Goal: Task Accomplishment & Management: Complete application form

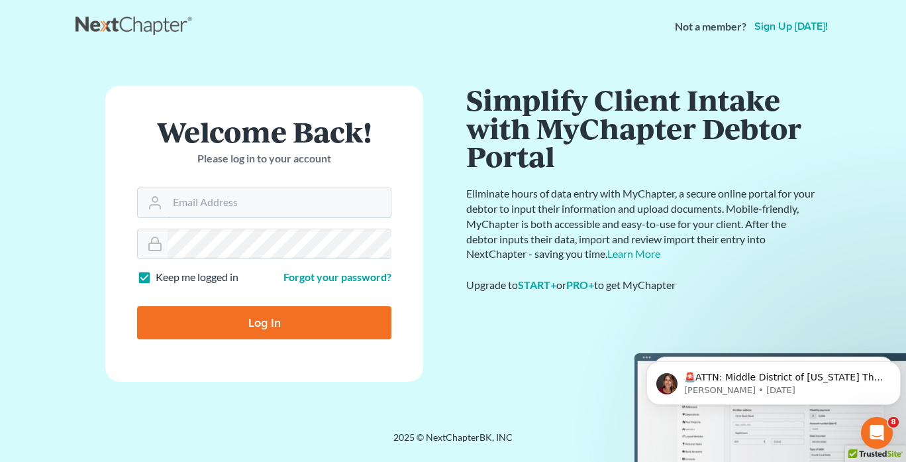
type input "[EMAIL_ADDRESS][DOMAIN_NAME]"
click at [268, 321] on input "Log In" at bounding box center [264, 322] width 254 height 33
type input "Thinking..."
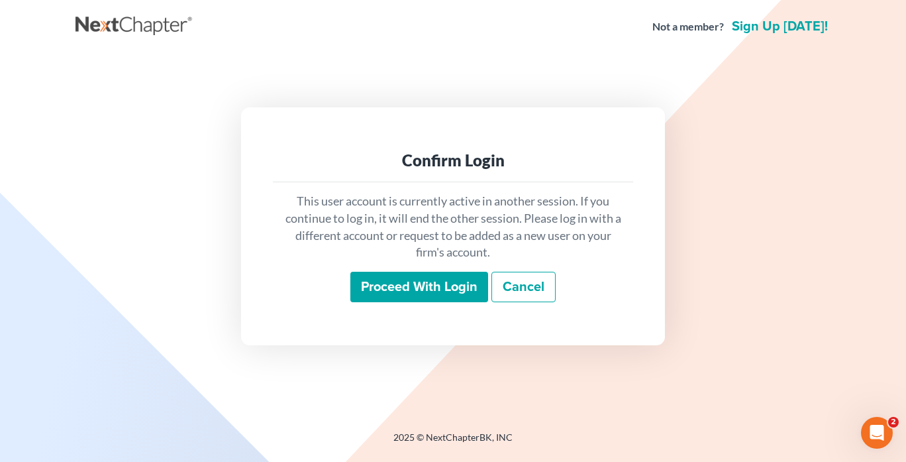
click at [442, 284] on input "Proceed with login" at bounding box center [419, 286] width 138 height 30
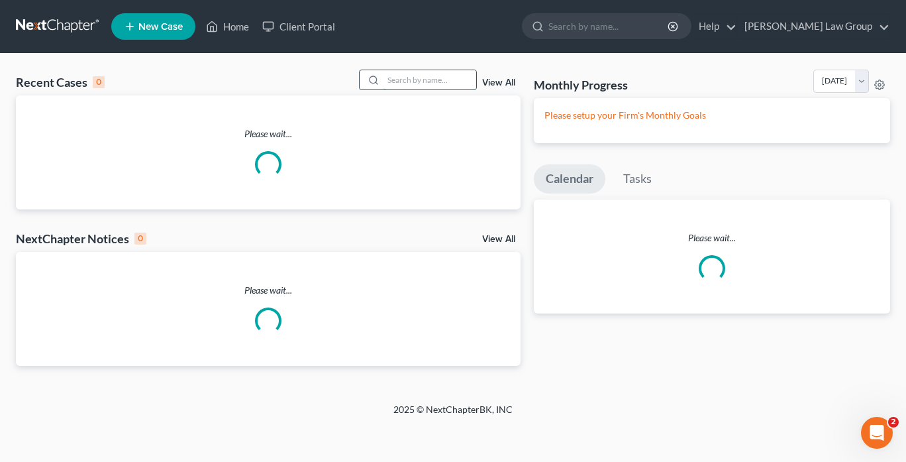
click at [413, 83] on input "search" at bounding box center [429, 79] width 93 height 19
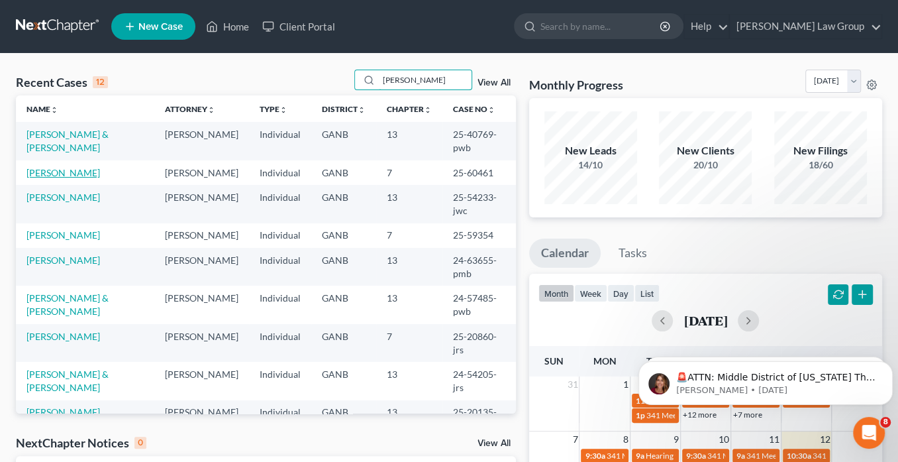
type input "[PERSON_NAME]"
click at [94, 175] on link "[PERSON_NAME]" at bounding box center [63, 172] width 74 height 11
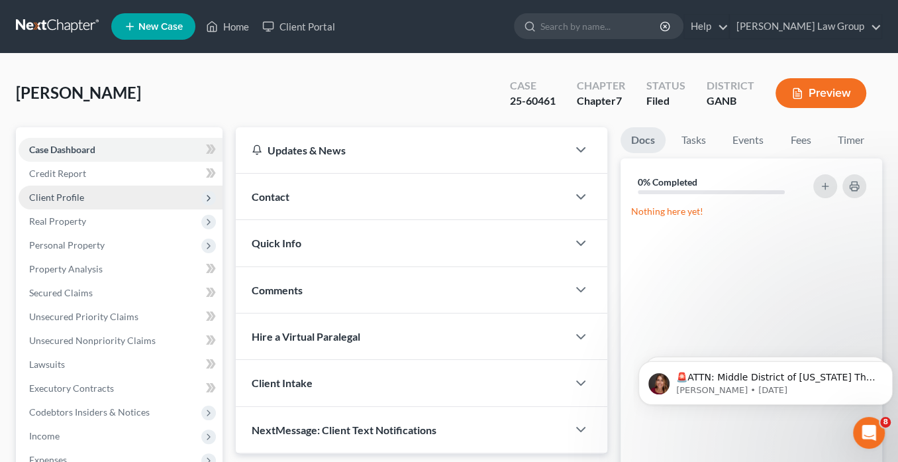
click at [65, 195] on span "Client Profile" at bounding box center [56, 196] width 55 height 11
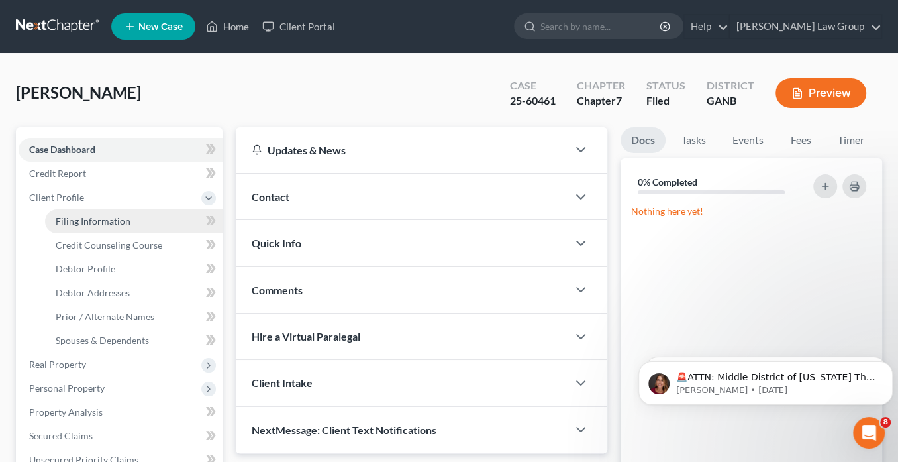
click at [89, 218] on span "Filing Information" at bounding box center [93, 220] width 75 height 11
select select "1"
select select "0"
select select "10"
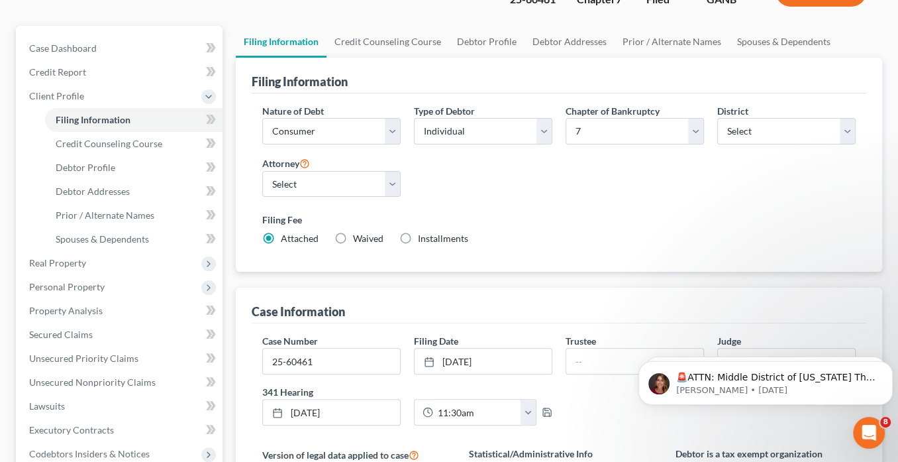
scroll to position [212, 0]
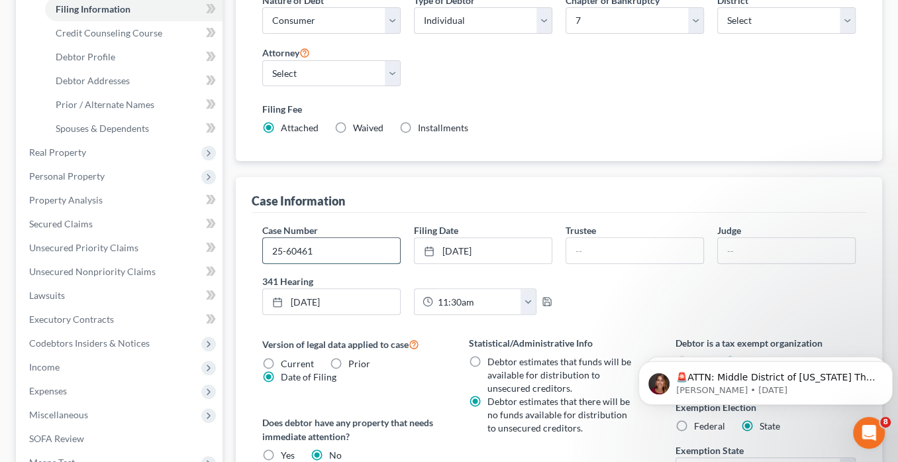
click at [325, 246] on input "25-60461" at bounding box center [331, 250] width 137 height 25
type input "25-60461-jrs"
click at [577, 246] on input "text" at bounding box center [634, 250] width 137 height 25
type input "K. [PERSON_NAME]"
click at [747, 250] on input "text" at bounding box center [786, 250] width 137 height 25
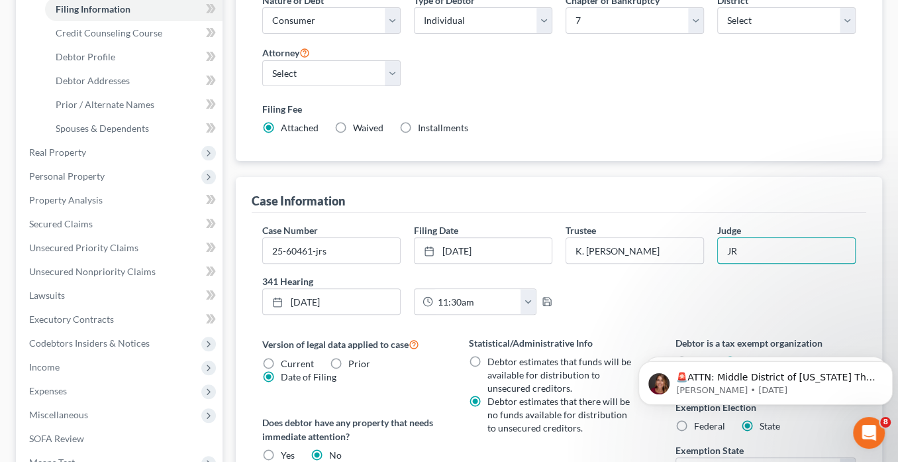
type input "J"
type input "[GEOGRAPHIC_DATA]"
drag, startPoint x: 442, startPoint y: 197, endPoint x: 346, endPoint y: 95, distance: 139.6
click at [441, 196] on div "Case Information" at bounding box center [559, 195] width 615 height 36
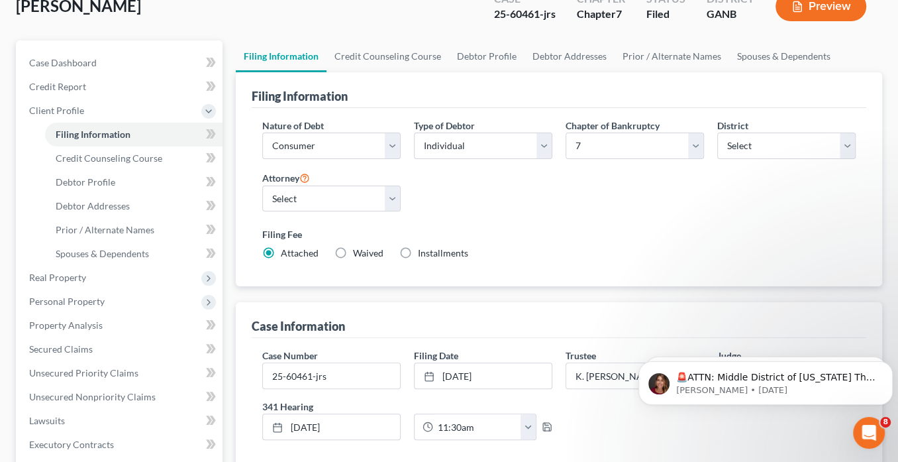
scroll to position [159, 0]
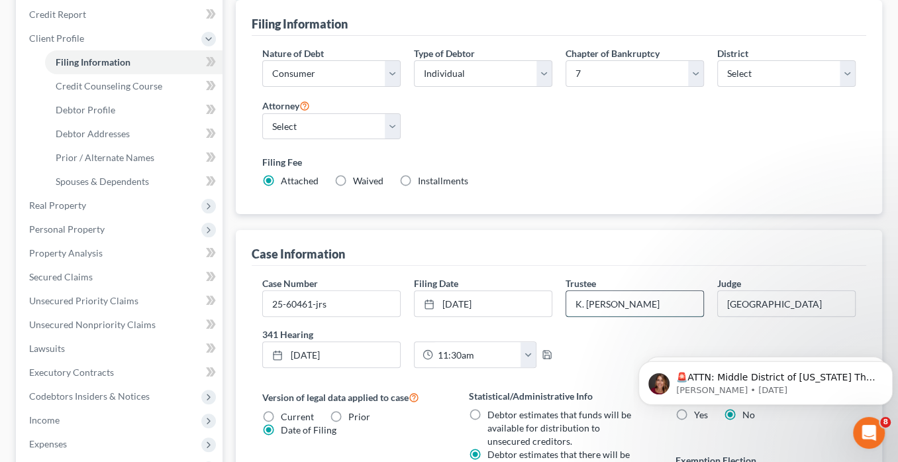
click at [682, 303] on input "K. [PERSON_NAME]" at bounding box center [634, 303] width 137 height 25
drag, startPoint x: 648, startPoint y: 298, endPoint x: 543, endPoint y: 281, distance: 106.7
click at [536, 285] on div "Case Number 25-60461-jrs Filing Date [DATE] close Date [DATE] Time 12:00 AM che…" at bounding box center [559, 327] width 607 height 102
type input "[PERSON_NAME] [PERSON_NAME]"
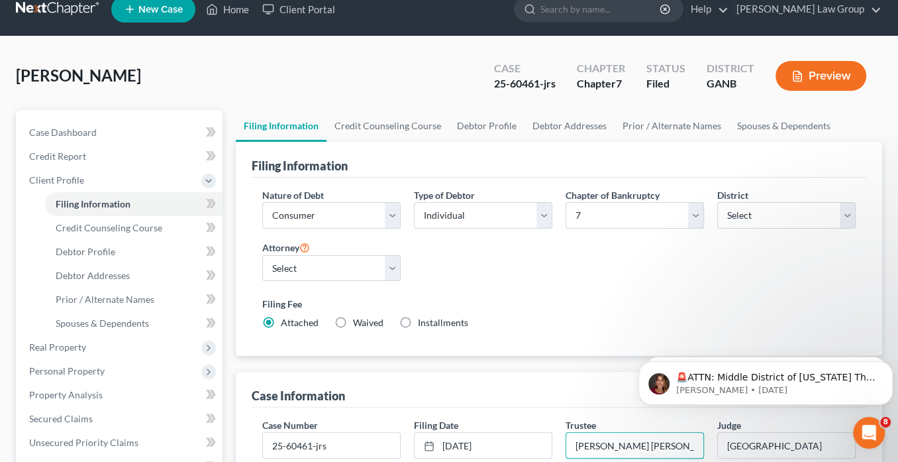
scroll to position [0, 0]
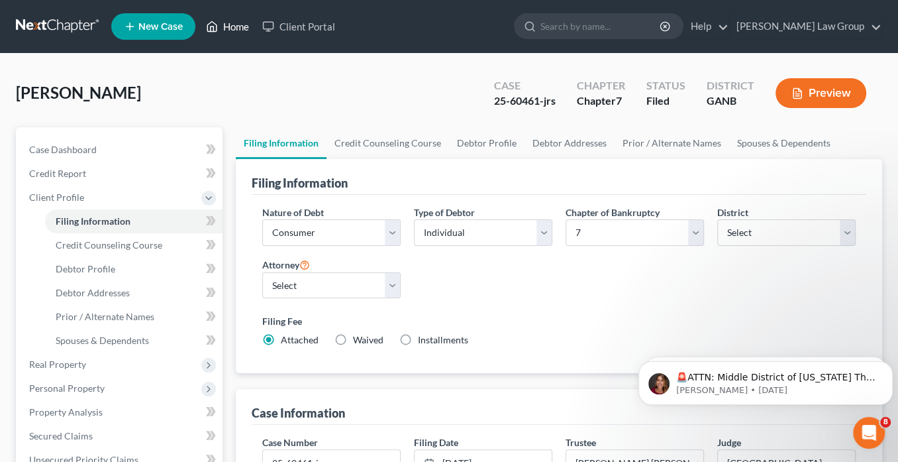
click at [233, 27] on link "Home" at bounding box center [227, 27] width 56 height 24
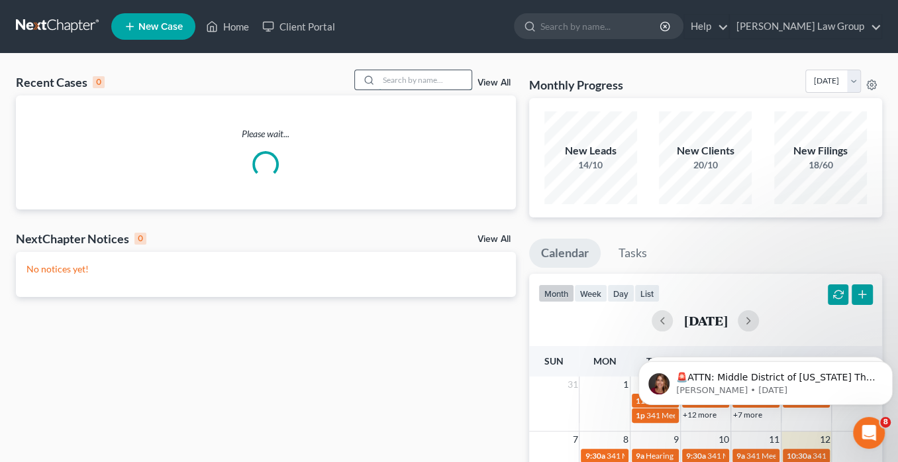
click at [409, 81] on input "search" at bounding box center [425, 79] width 93 height 19
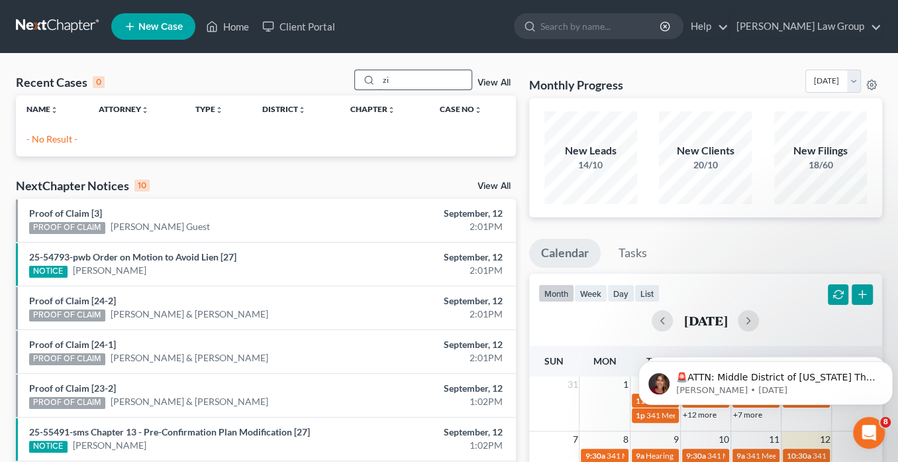
type input "z"
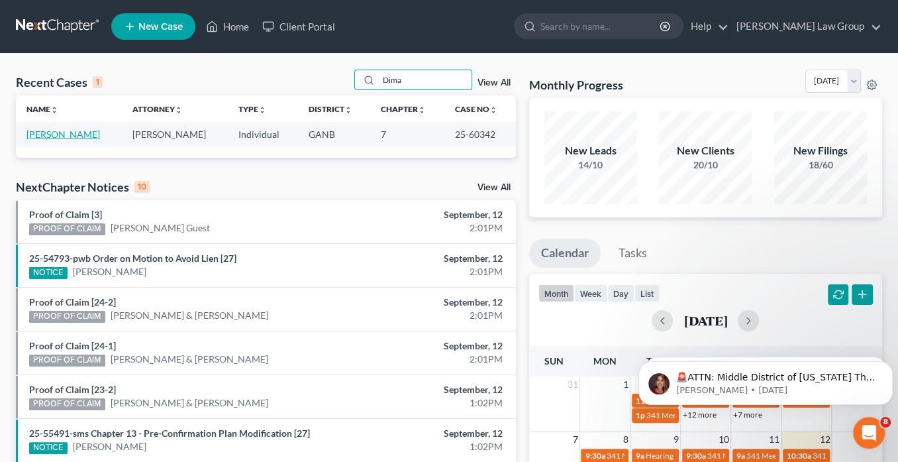
type input "Dima"
click at [87, 134] on link "[PERSON_NAME]" at bounding box center [63, 133] width 74 height 11
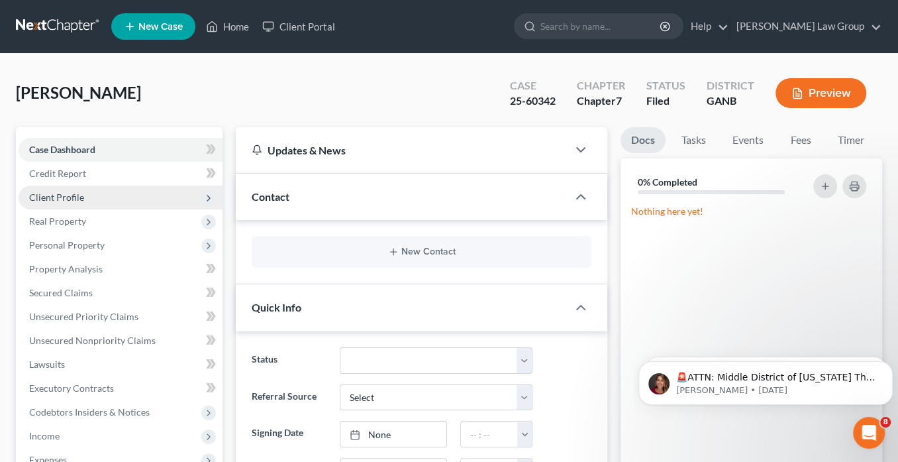
click at [75, 197] on span "Client Profile" at bounding box center [56, 196] width 55 height 11
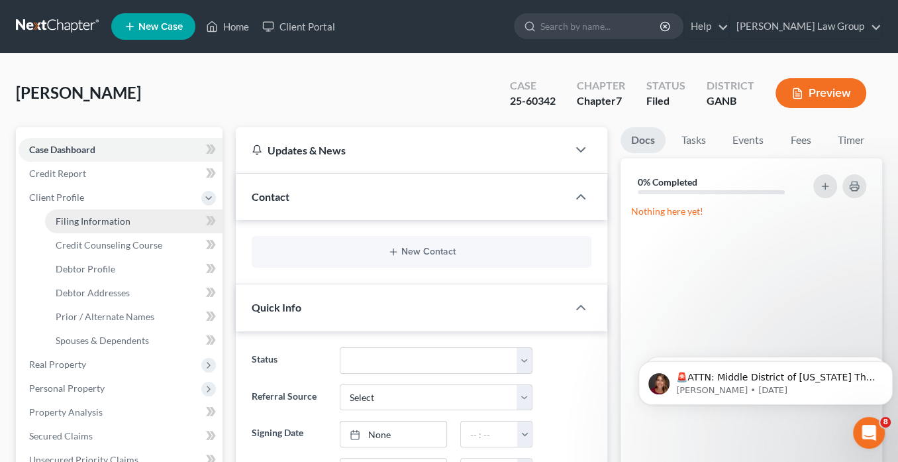
click at [99, 219] on span "Filing Information" at bounding box center [93, 220] width 75 height 11
select select "1"
select select "0"
select select "19"
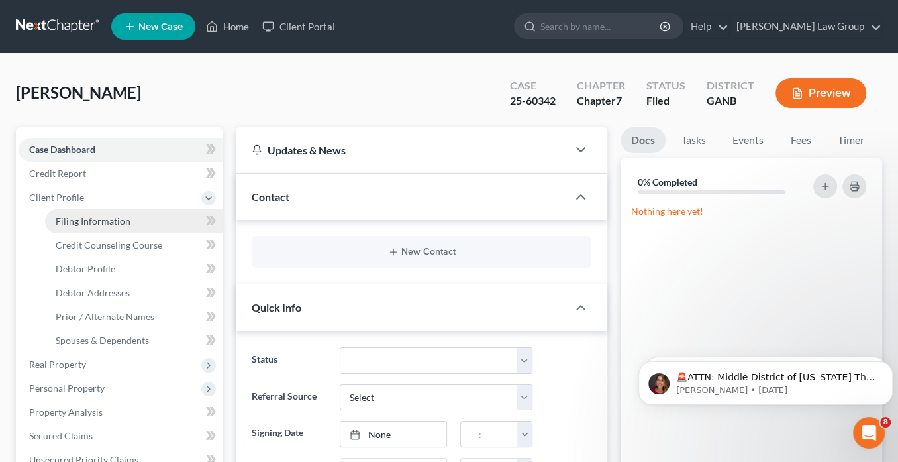
select select "0"
select select "10"
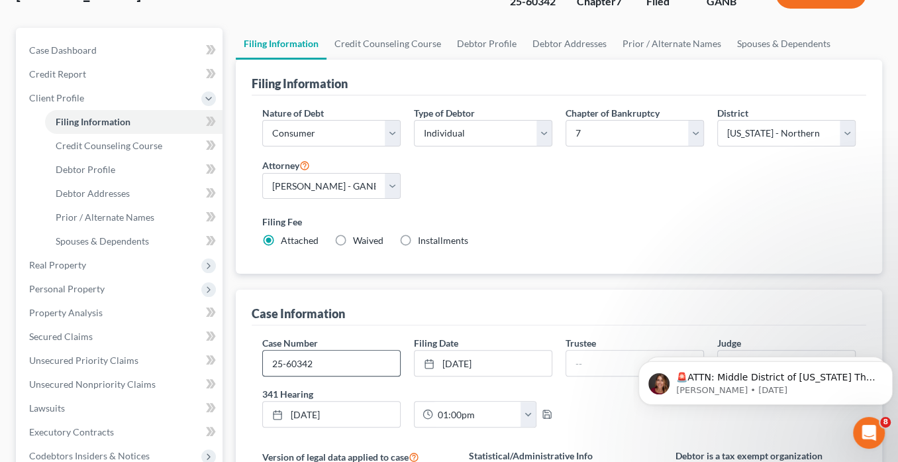
scroll to position [159, 0]
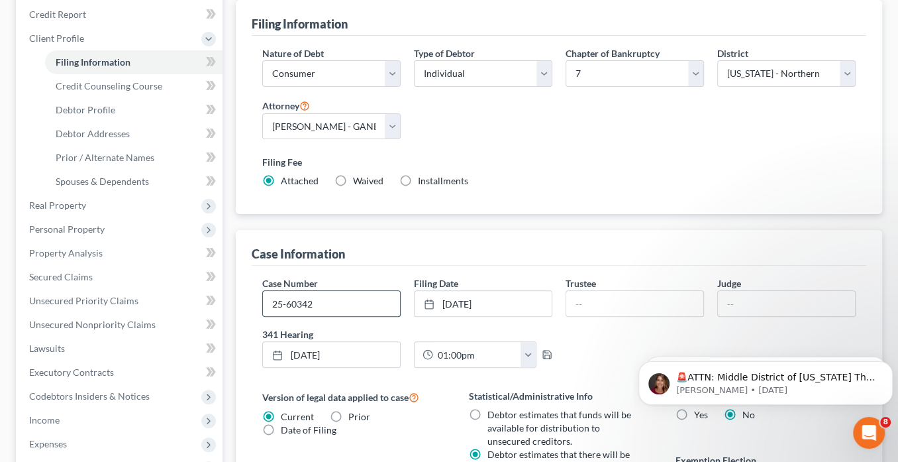
drag, startPoint x: 330, startPoint y: 301, endPoint x: 341, endPoint y: 293, distance: 13.4
click at [331, 298] on input "25-60342" at bounding box center [331, 303] width 137 height 25
type input "25-60342-jrs"
click at [602, 299] on input "text" at bounding box center [634, 303] width 137 height 25
type input "S. [PERSON_NAME]"
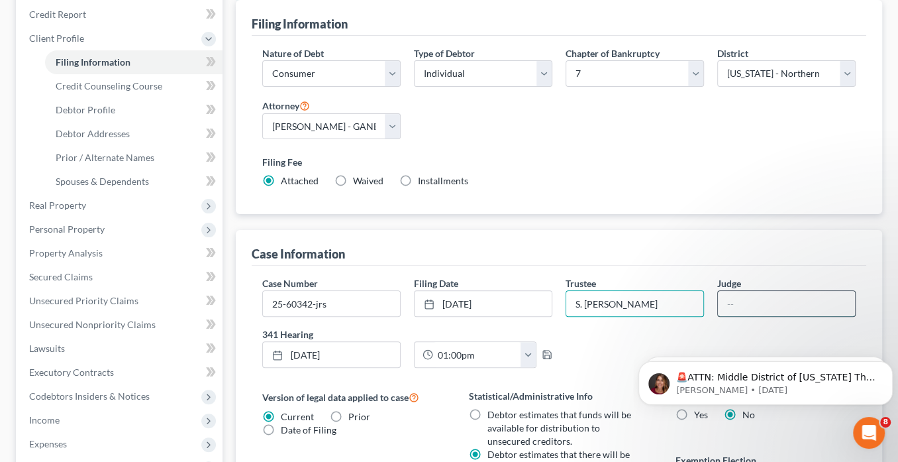
click at [761, 299] on input "text" at bounding box center [786, 303] width 137 height 25
type input "[GEOGRAPHIC_DATA]"
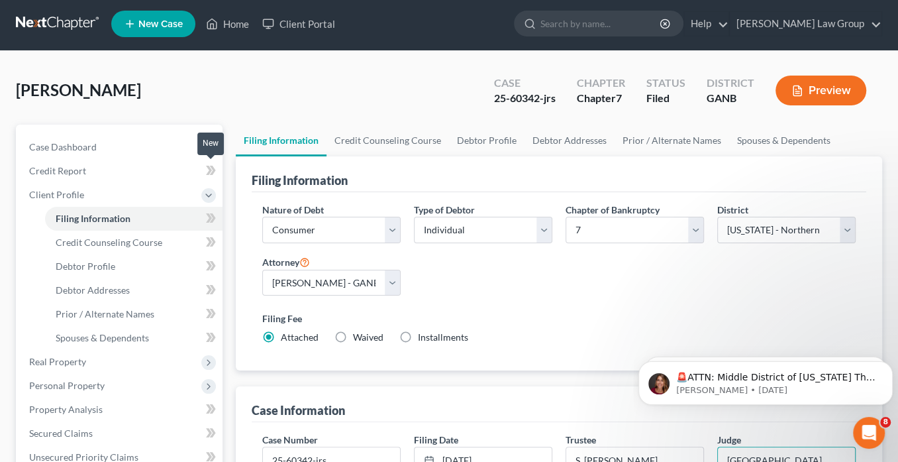
scroll to position [0, 0]
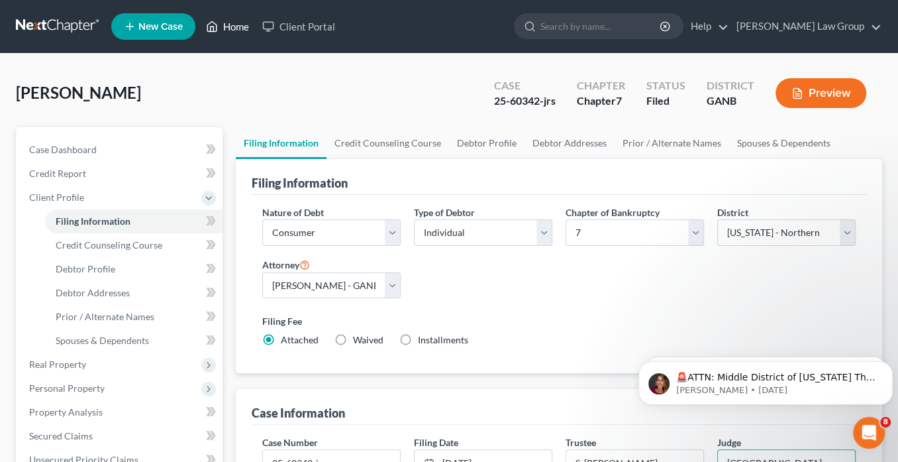
click at [238, 26] on link "Home" at bounding box center [227, 27] width 56 height 24
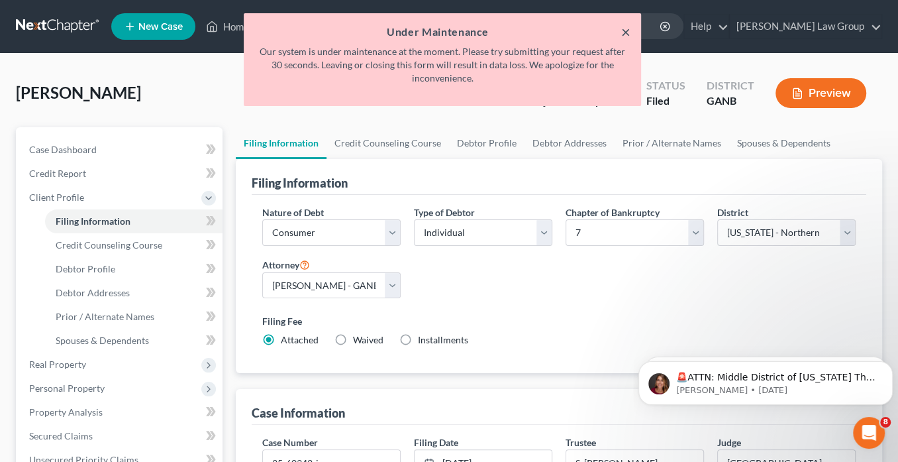
click at [622, 32] on button "×" at bounding box center [625, 32] width 9 height 16
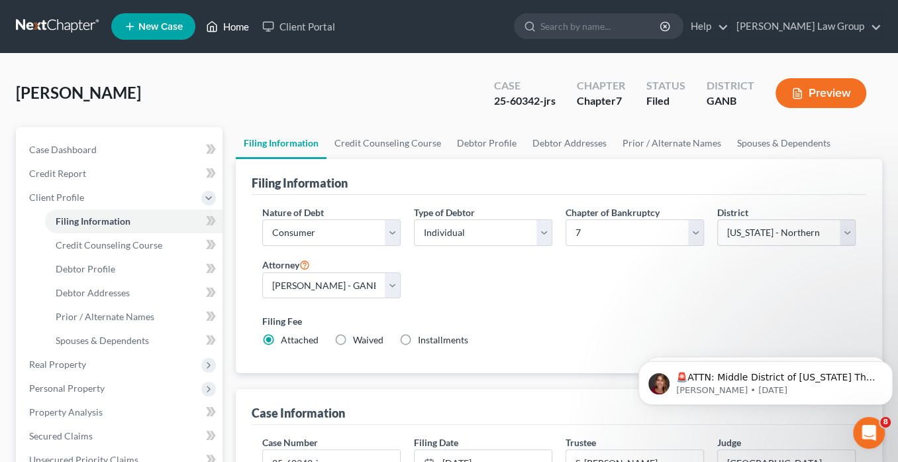
click at [239, 31] on link "Home" at bounding box center [227, 27] width 56 height 24
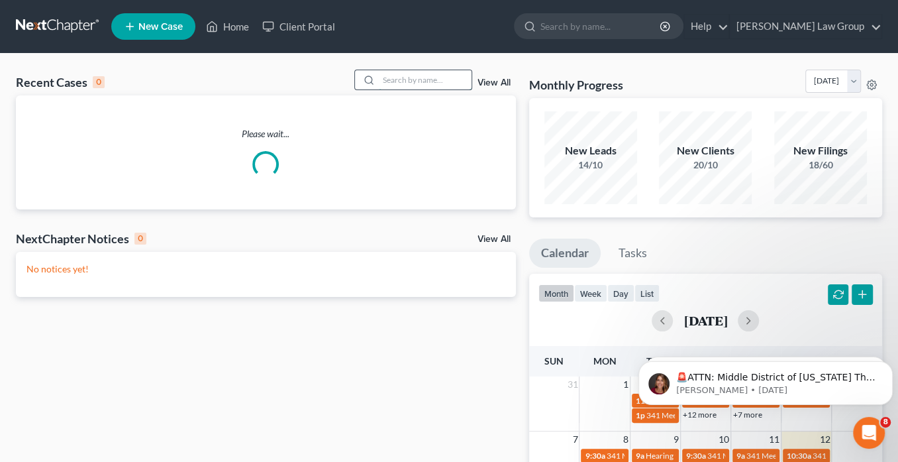
click at [399, 82] on input "search" at bounding box center [425, 79] width 93 height 19
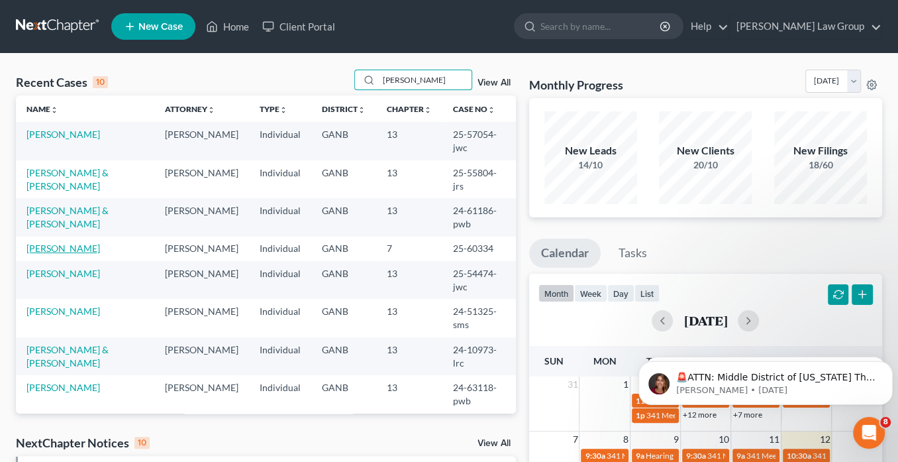
type input "[PERSON_NAME]"
click at [99, 246] on link "[PERSON_NAME]" at bounding box center [63, 247] width 74 height 11
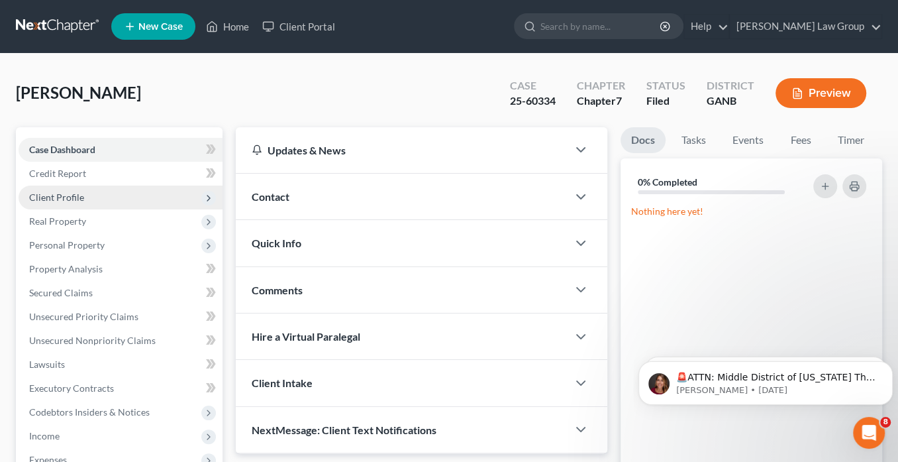
click at [76, 199] on span "Client Profile" at bounding box center [56, 196] width 55 height 11
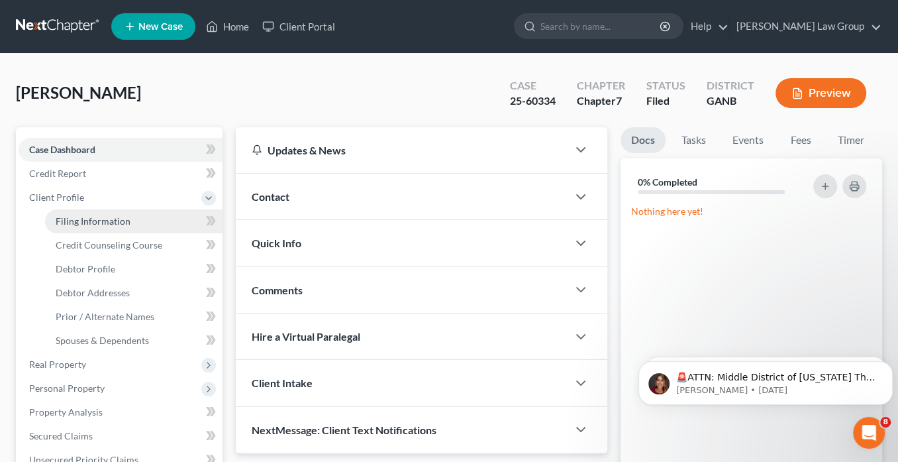
click at [109, 220] on span "Filing Information" at bounding box center [93, 220] width 75 height 11
select select "1"
select select "0"
select select "19"
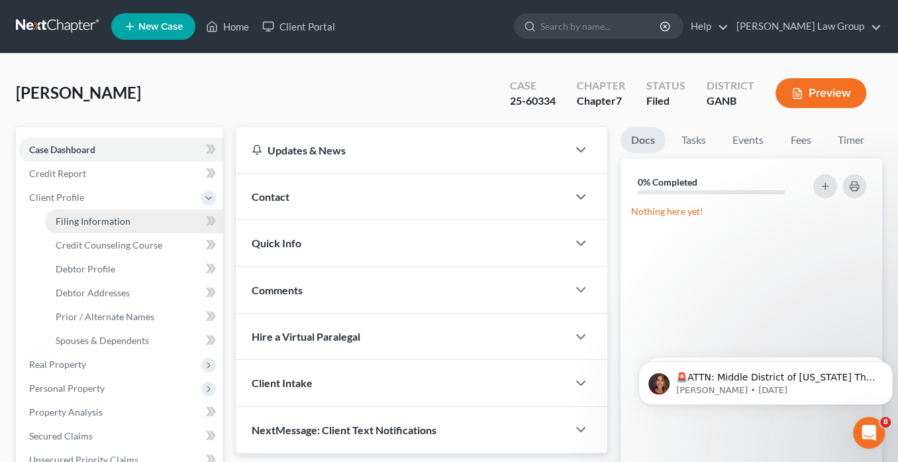
select select "0"
select select "10"
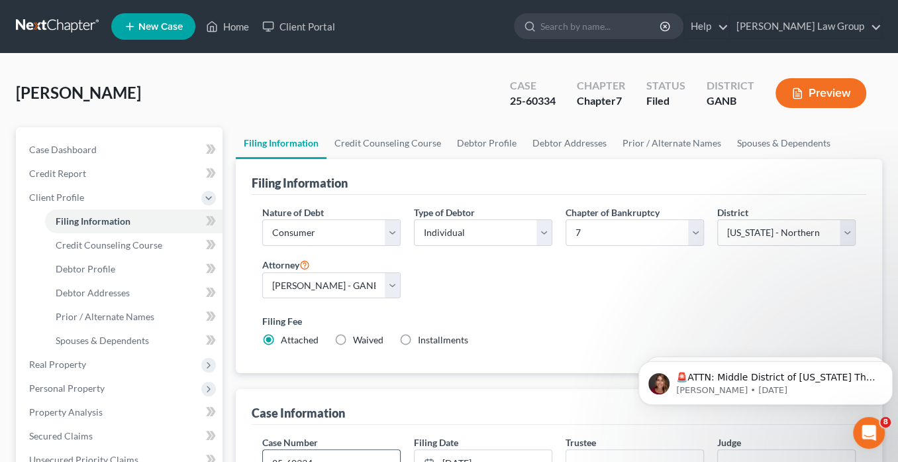
click at [335, 460] on input "25-60334" at bounding box center [331, 462] width 137 height 25
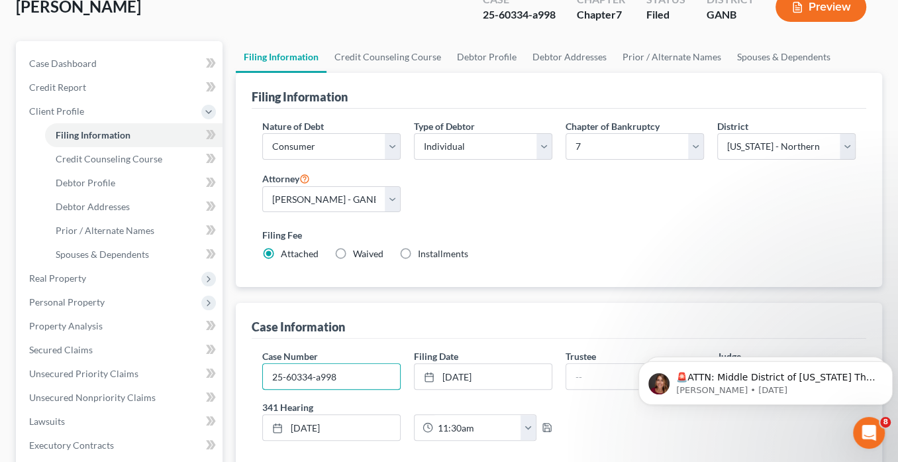
scroll to position [162, 0]
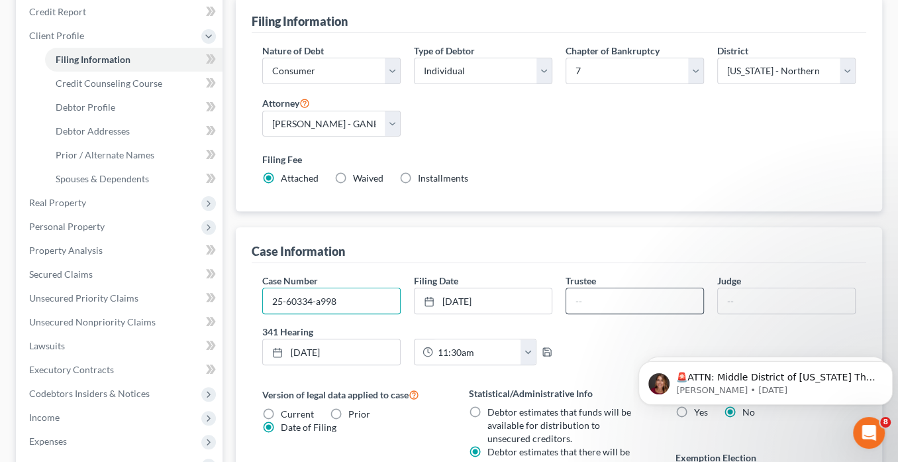
type input "25-60334-a998"
drag, startPoint x: 586, startPoint y: 296, endPoint x: 593, endPoint y: 302, distance: 8.9
click at [587, 297] on input "text" at bounding box center [634, 300] width 137 height 25
type input "S. [PERSON_NAME]"
click at [749, 293] on input "text" at bounding box center [786, 300] width 137 height 25
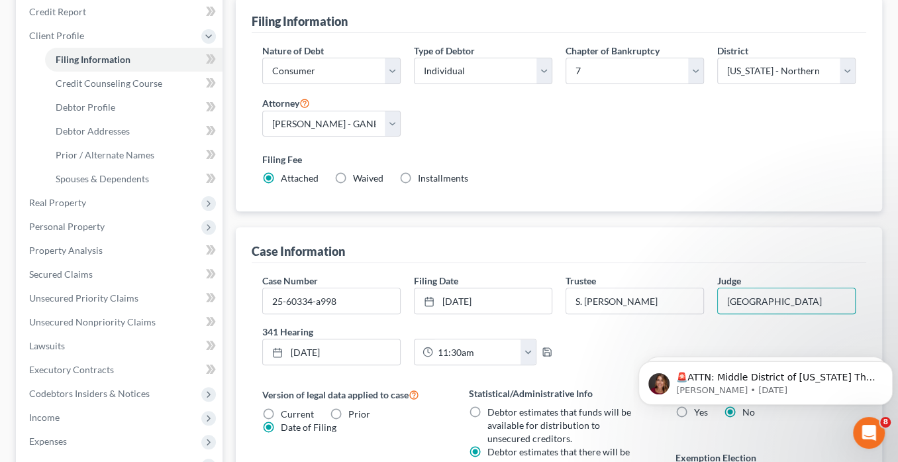
scroll to position [3, 0]
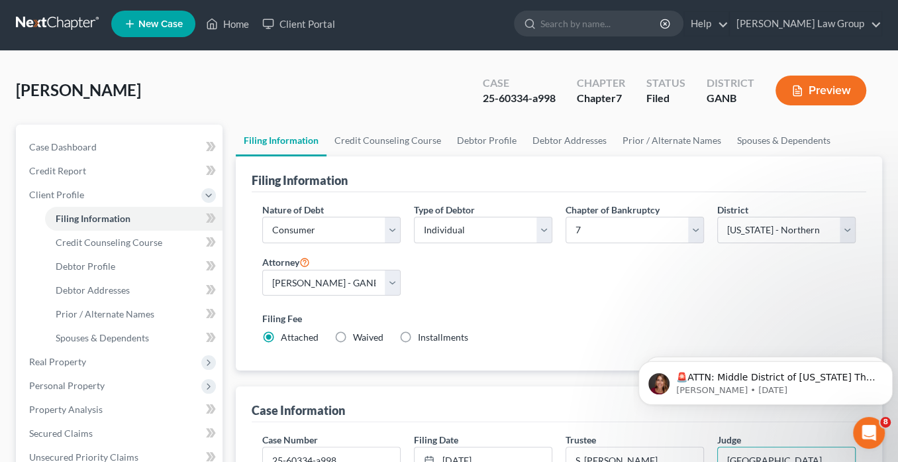
type input "[GEOGRAPHIC_DATA]"
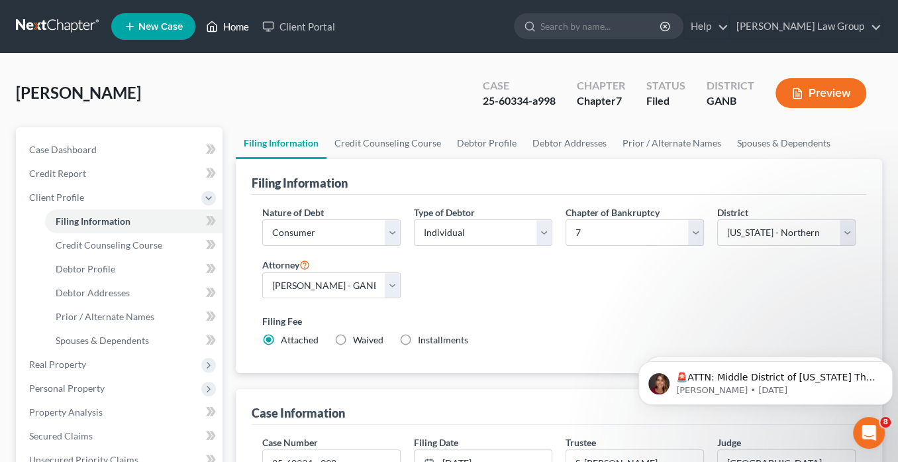
click at [240, 28] on link "Home" at bounding box center [227, 27] width 56 height 24
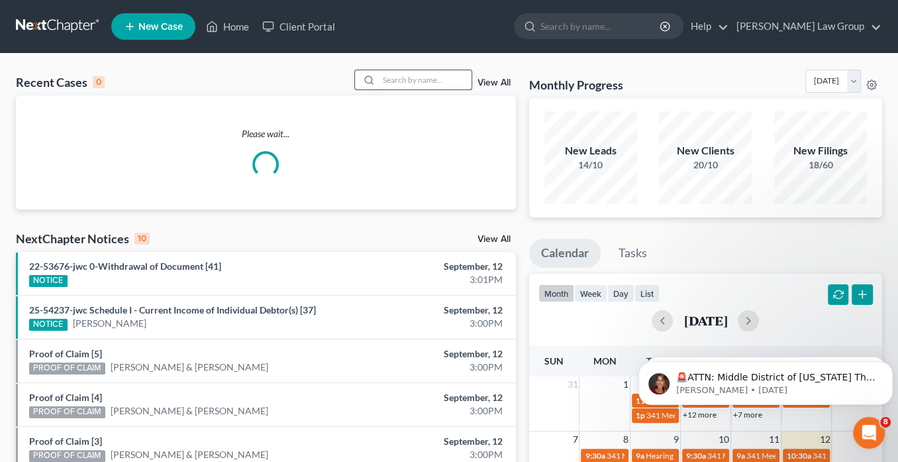
click at [400, 78] on input "search" at bounding box center [425, 79] width 93 height 19
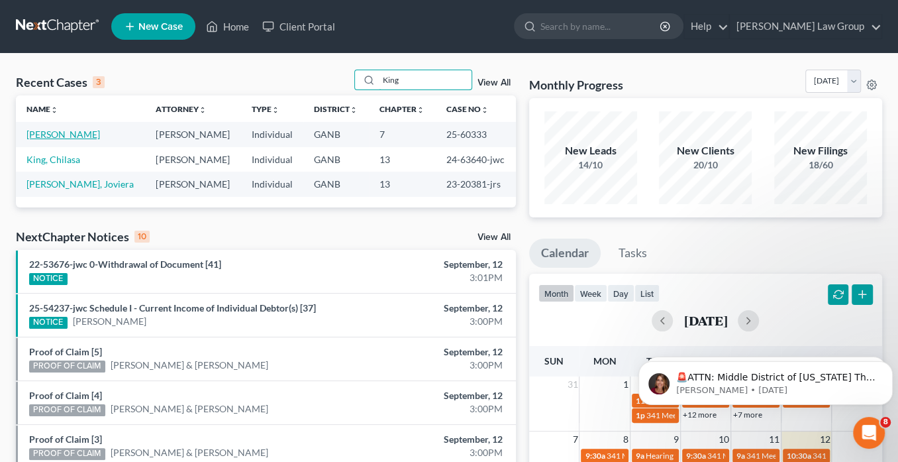
type input "King"
click at [65, 135] on link "[PERSON_NAME]" at bounding box center [63, 133] width 74 height 11
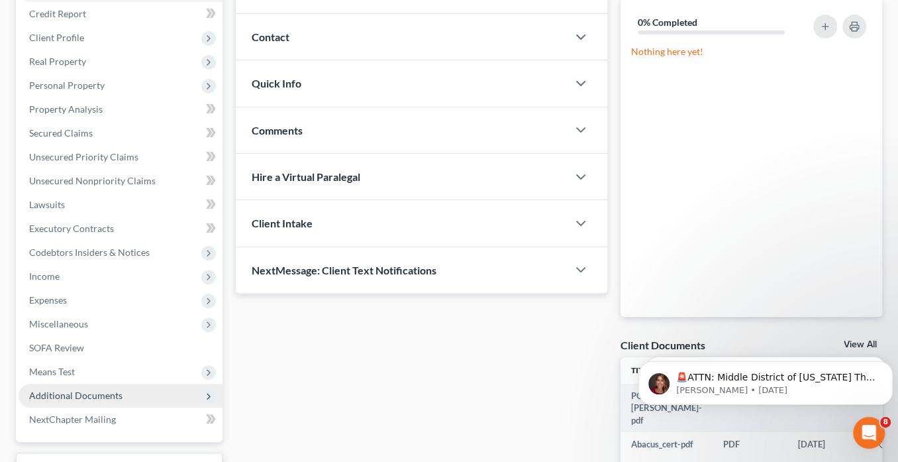
scroll to position [212, 0]
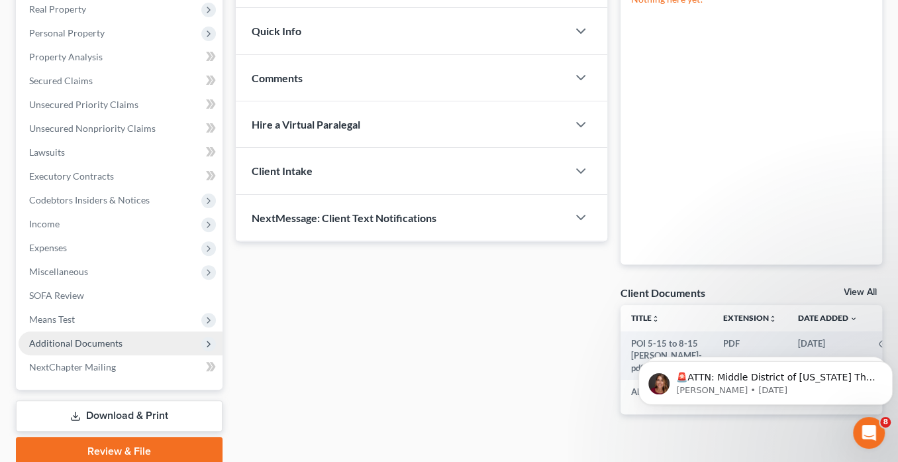
click at [102, 341] on span "Additional Documents" at bounding box center [75, 342] width 93 height 11
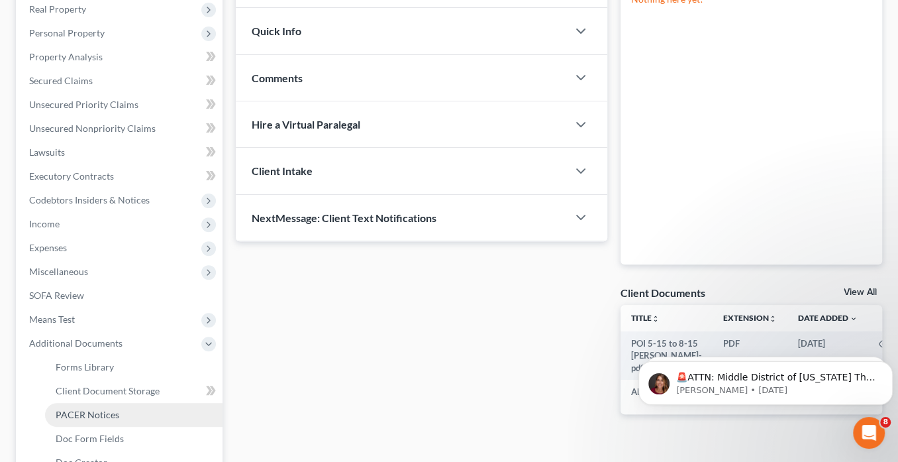
click at [89, 411] on span "PACER Notices" at bounding box center [88, 414] width 64 height 11
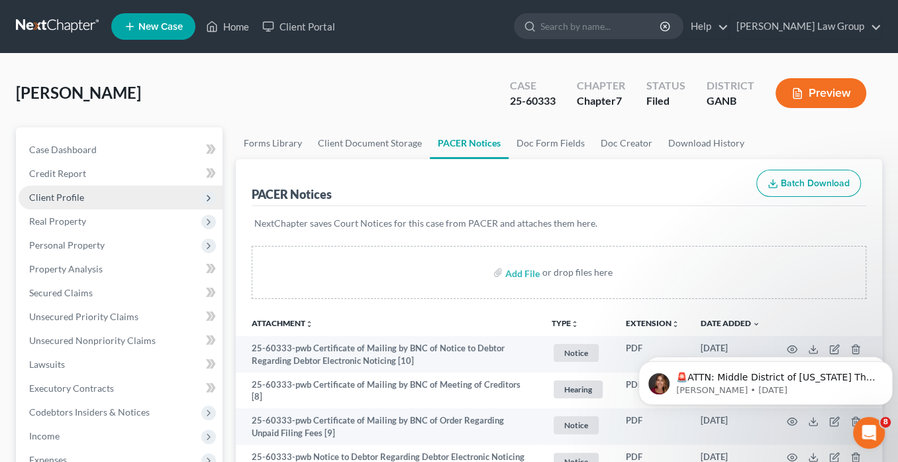
click at [92, 194] on span "Client Profile" at bounding box center [121, 197] width 204 height 24
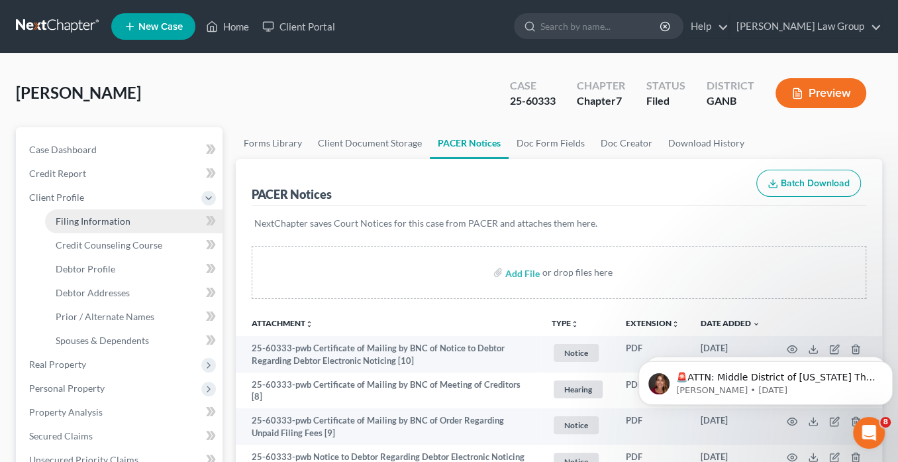
click at [112, 220] on span "Filing Information" at bounding box center [93, 220] width 75 height 11
select select "1"
select select "0"
select select "19"
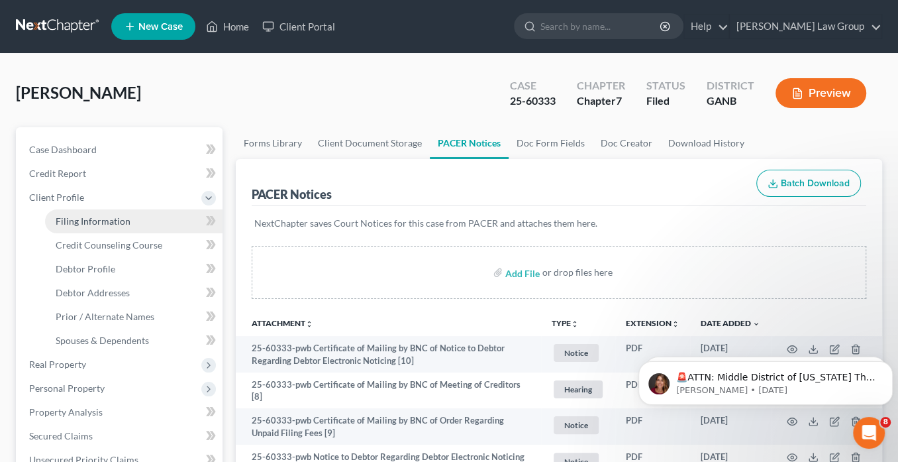
select select "0"
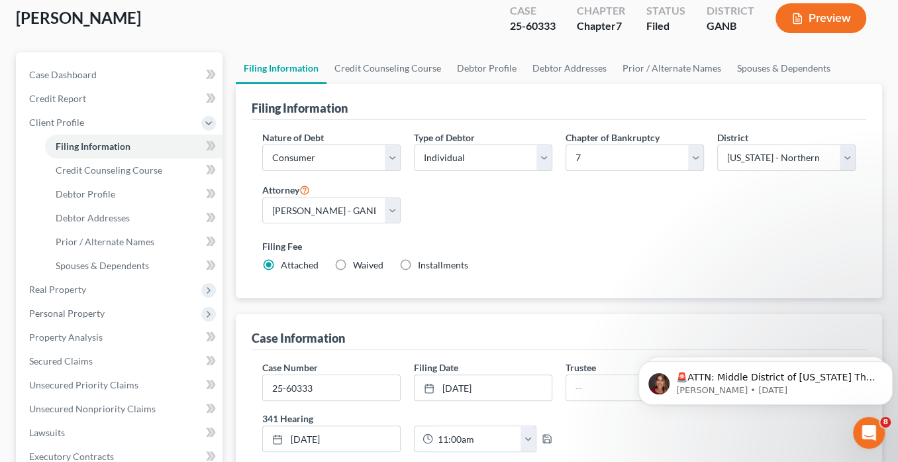
scroll to position [106, 0]
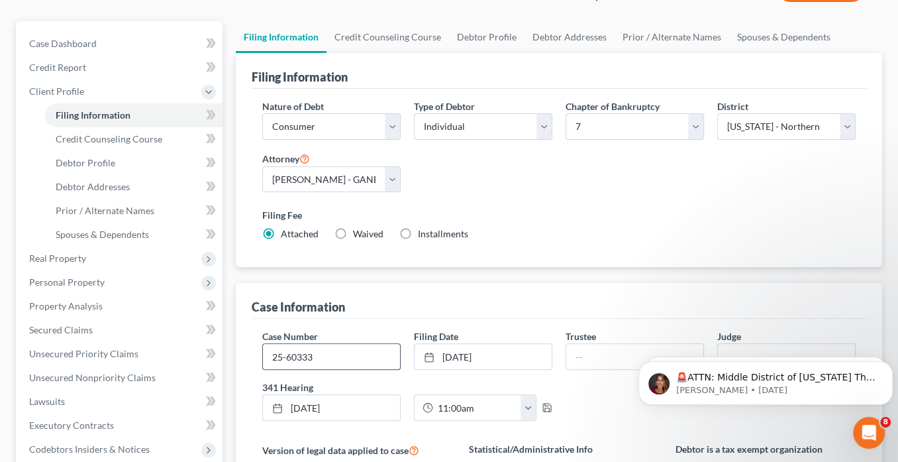
drag, startPoint x: 325, startPoint y: 360, endPoint x: 346, endPoint y: 319, distance: 45.6
click at [325, 356] on input "25-60333" at bounding box center [331, 356] width 137 height 25
type input "25-60333-pwb"
click at [600, 356] on input "text" at bounding box center [634, 356] width 137 height 25
click at [585, 358] on input "text" at bounding box center [634, 356] width 137 height 25
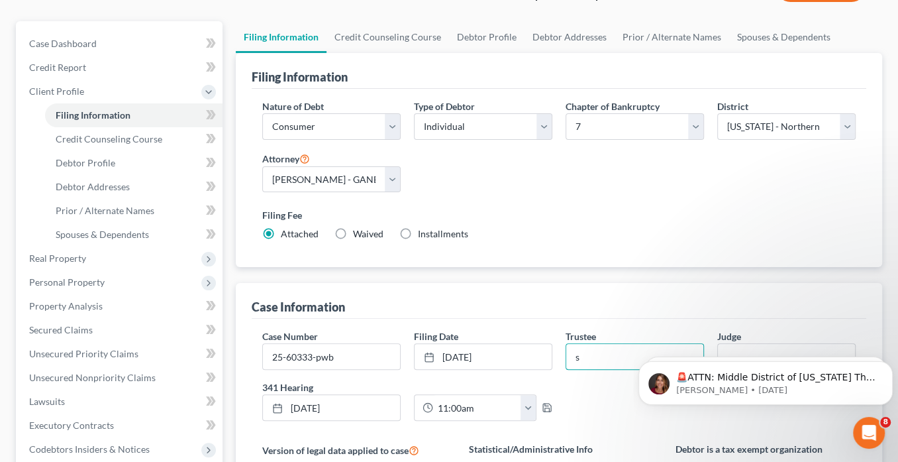
type input "S. [PERSON_NAME]"
click at [731, 344] on body "🚨ATTN: Middle District of [US_STATE] The court has added a new Credit Counselin…" at bounding box center [765, 379] width 254 height 82
click at [733, 349] on body "🚨ATTN: Middle District of [US_STATE] The court has added a new Credit Counselin…" at bounding box center [765, 379] width 254 height 82
click at [742, 346] on body "🚨ATTN: Middle District of [US_STATE] The court has added a new Credit Counselin…" at bounding box center [765, 379] width 254 height 82
click at [744, 350] on body "🚨ATTN: Middle District of [US_STATE] The court has added a new Credit Counselin…" at bounding box center [765, 379] width 254 height 82
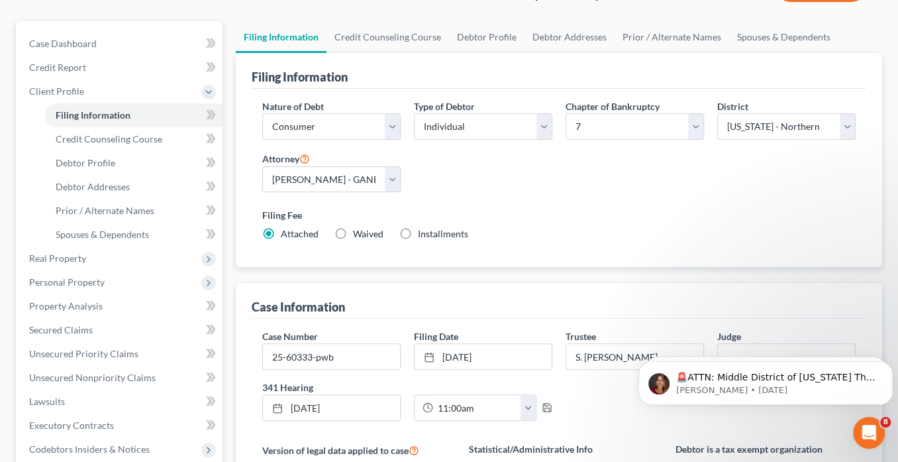
click at [744, 350] on body "🚨ATTN: Middle District of [US_STATE] The court has added a new Credit Counselin…" at bounding box center [765, 379] width 254 height 82
drag, startPoint x: 744, startPoint y: 350, endPoint x: 674, endPoint y: 351, distance: 69.5
click at [744, 350] on body "🚨ATTN: Middle District of [US_STATE] The court has added a new Credit Counselin…" at bounding box center [765, 379] width 254 height 82
click at [674, 351] on body "🚨ATTN: Middle District of [US_STATE] The court has added a new Credit Counselin…" at bounding box center [765, 379] width 254 height 82
click at [718, 355] on body "🚨ATTN: Middle District of [US_STATE] The court has added a new Credit Counselin…" at bounding box center [765, 379] width 254 height 82
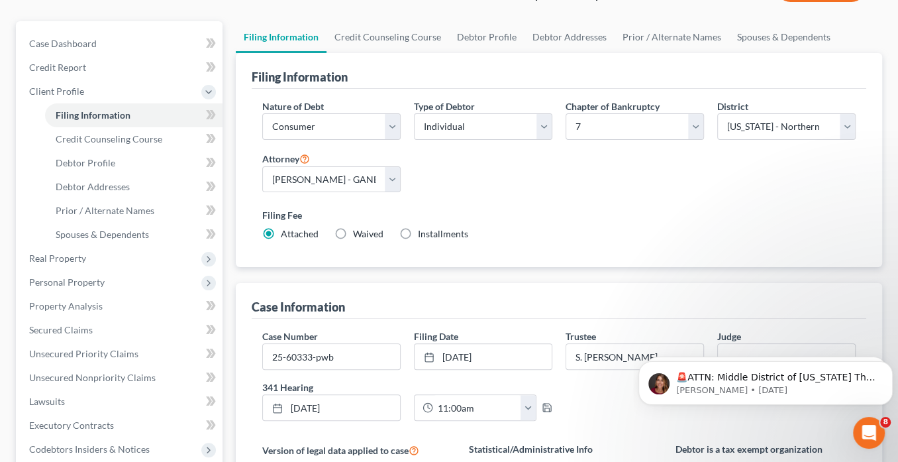
click at [719, 355] on body "🚨ATTN: Middle District of [US_STATE] The court has added a new Credit Counselin…" at bounding box center [765, 379] width 254 height 82
drag, startPoint x: 720, startPoint y: 354, endPoint x: 727, endPoint y: 352, distance: 7.1
click at [720, 354] on body "🚨ATTN: Middle District of [US_STATE] The court has added a new Credit Counselin…" at bounding box center [765, 379] width 254 height 82
click at [886, 365] on icon "Dismiss notification" at bounding box center [888, 364] width 7 height 7
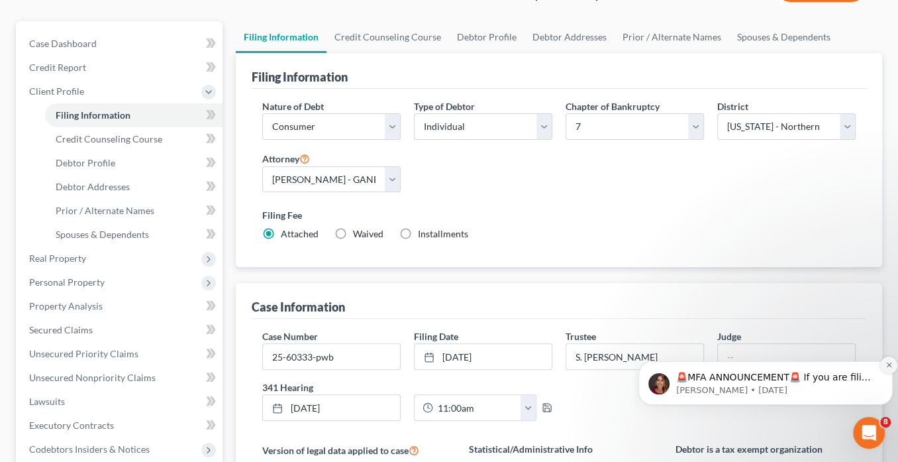
drag, startPoint x: 890, startPoint y: 363, endPoint x: 1529, endPoint y: 697, distance: 720.9
click at [890, 363] on icon "Dismiss notification" at bounding box center [888, 364] width 7 height 7
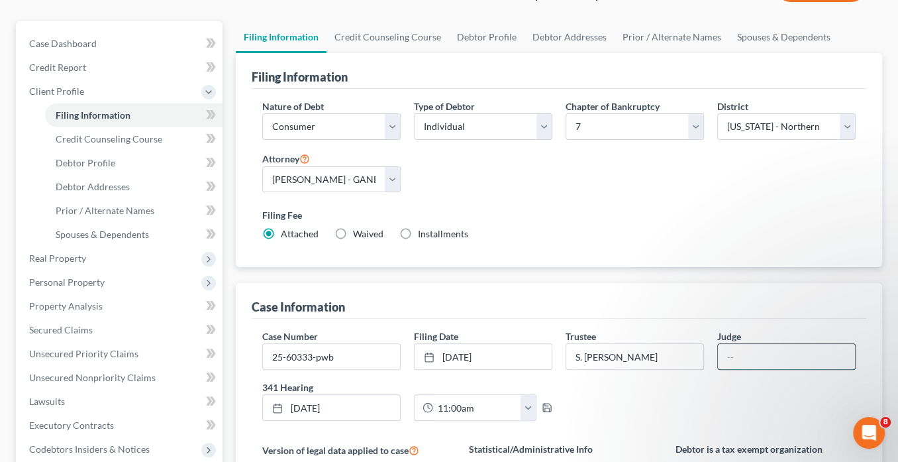
click at [740, 355] on input "text" at bounding box center [786, 356] width 137 height 25
type input "[GEOGRAPHIC_DATA]"
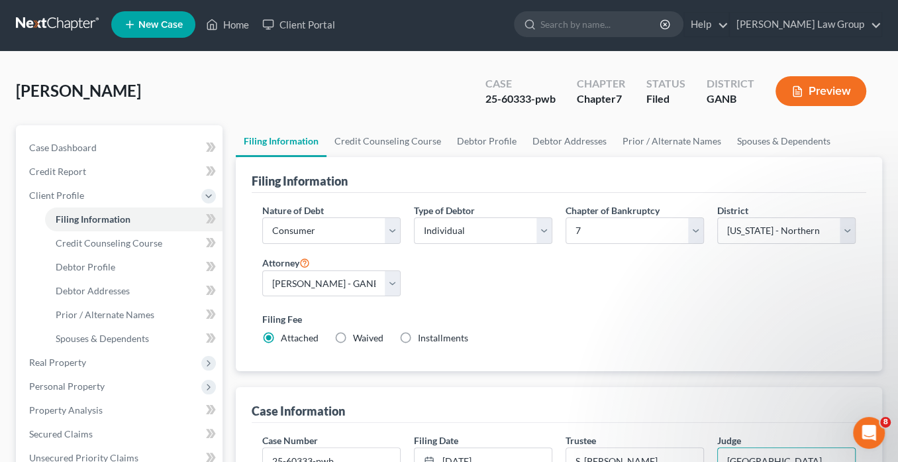
scroll to position [0, 0]
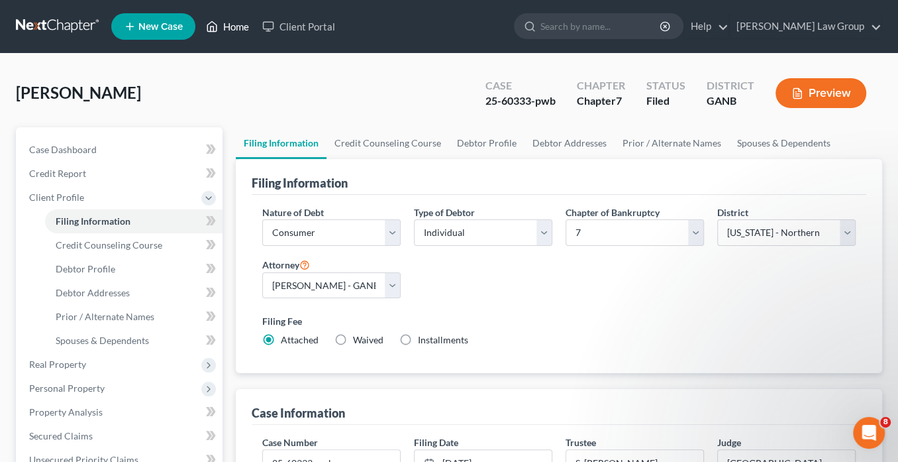
click at [236, 25] on link "Home" at bounding box center [227, 27] width 56 height 24
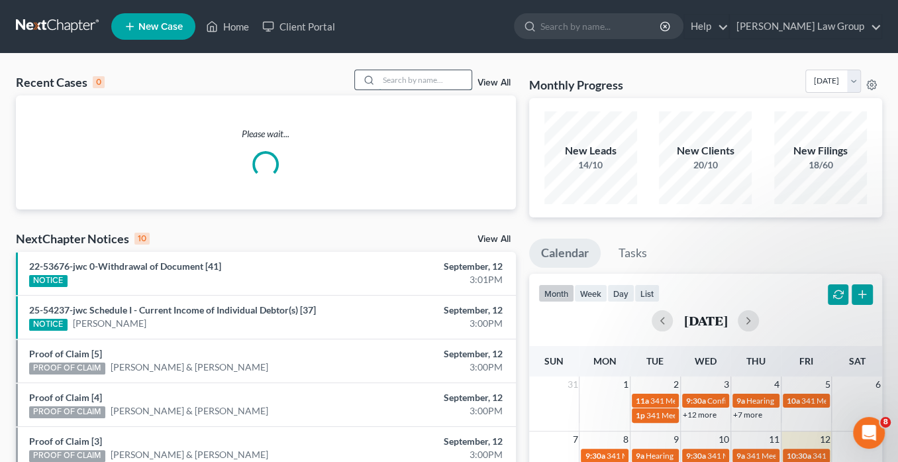
drag, startPoint x: 399, startPoint y: 80, endPoint x: 424, endPoint y: 78, distance: 25.9
click at [399, 79] on input "search" at bounding box center [425, 79] width 93 height 19
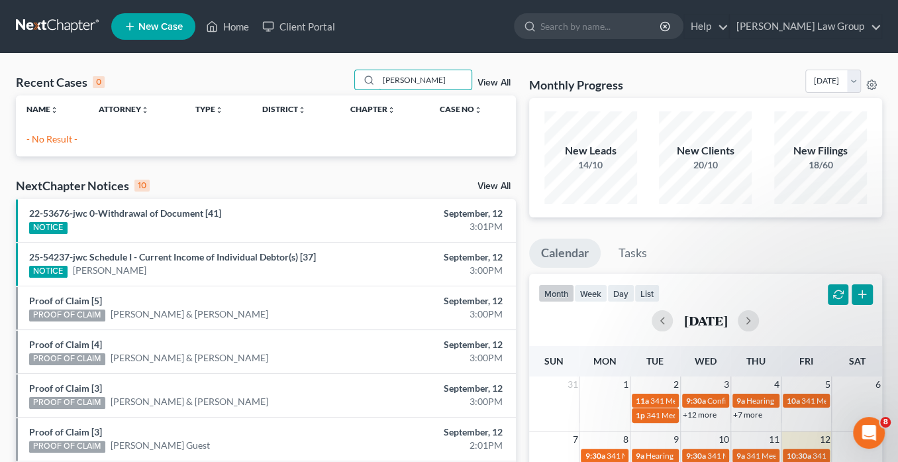
drag, startPoint x: 418, startPoint y: 85, endPoint x: 326, endPoint y: 79, distance: 92.9
click at [323, 79] on div "Recent Cases 0 [PERSON_NAME] View All" at bounding box center [266, 83] width 500 height 26
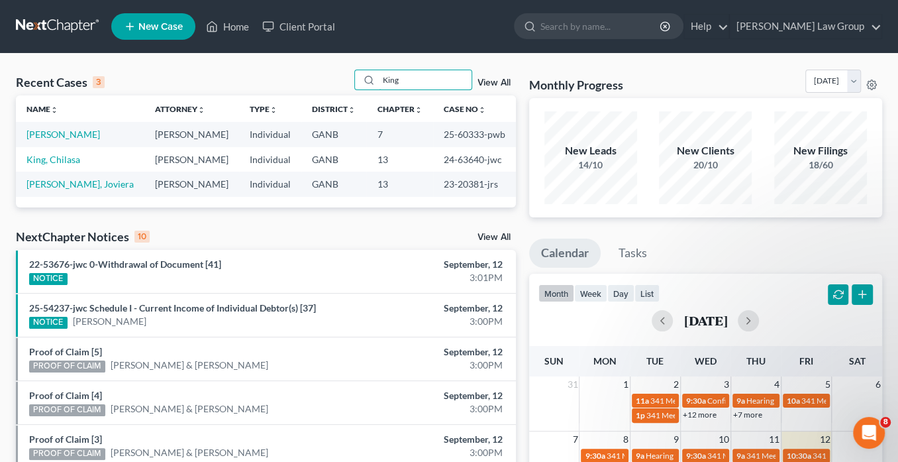
drag, startPoint x: 411, startPoint y: 75, endPoint x: 290, endPoint y: 68, distance: 120.7
click at [290, 72] on div "Recent Cases 3 King View All" at bounding box center [266, 83] width 500 height 26
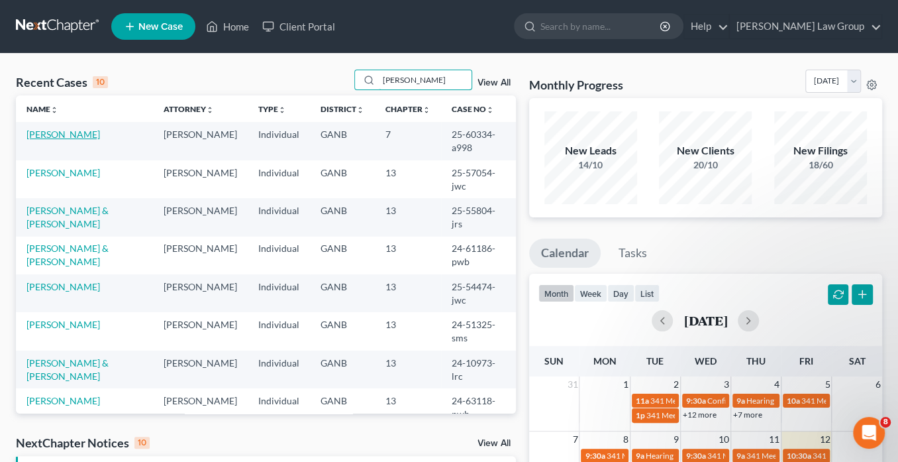
type input "[PERSON_NAME]"
click at [79, 134] on link "[PERSON_NAME]" at bounding box center [63, 133] width 74 height 11
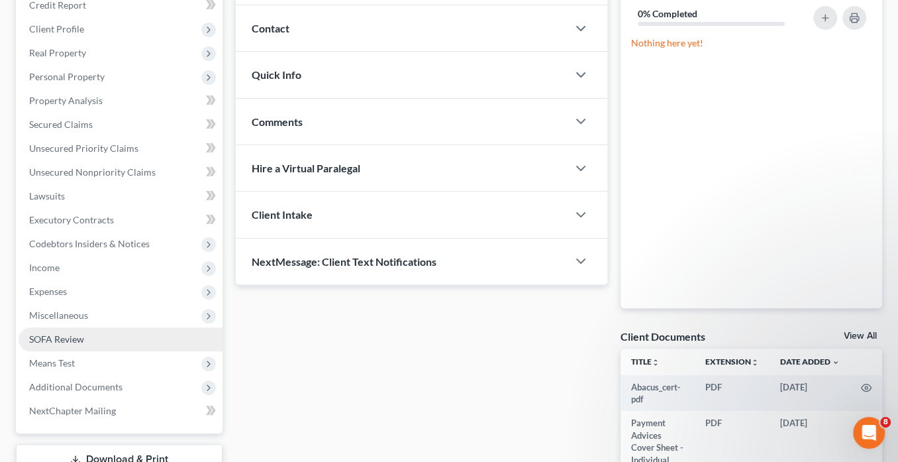
scroll to position [271, 0]
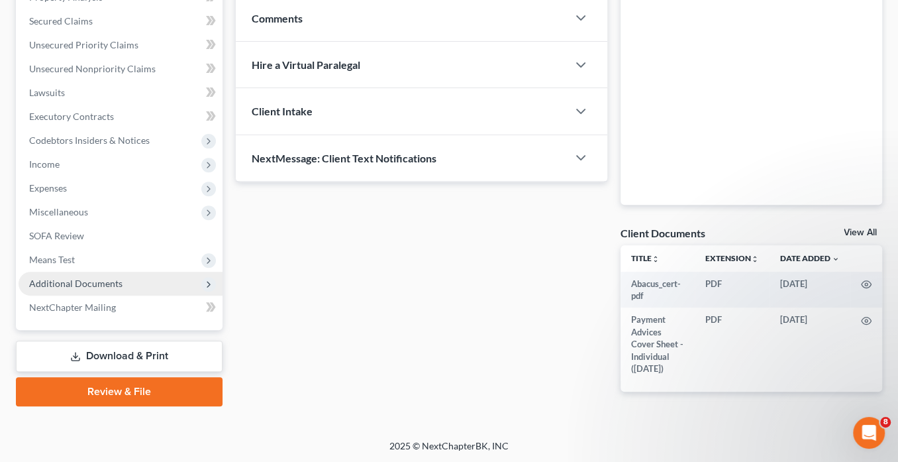
click at [87, 273] on span "Additional Documents" at bounding box center [121, 283] width 204 height 24
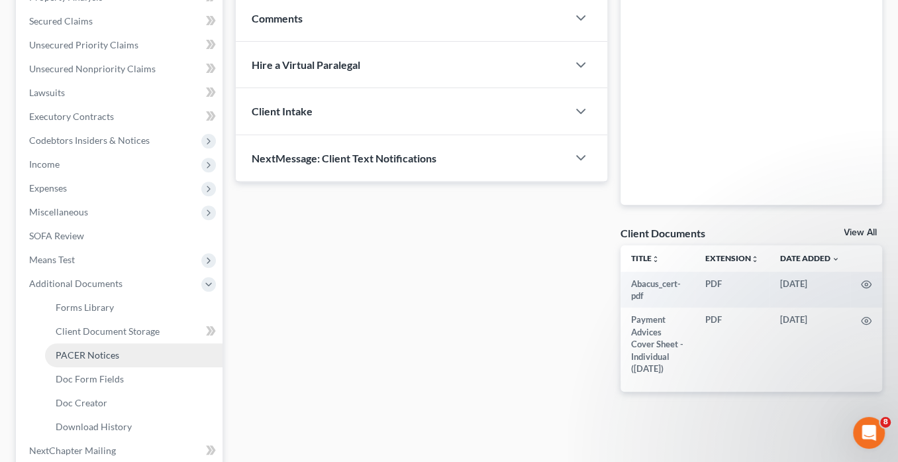
click at [96, 350] on span "PACER Notices" at bounding box center [88, 354] width 64 height 11
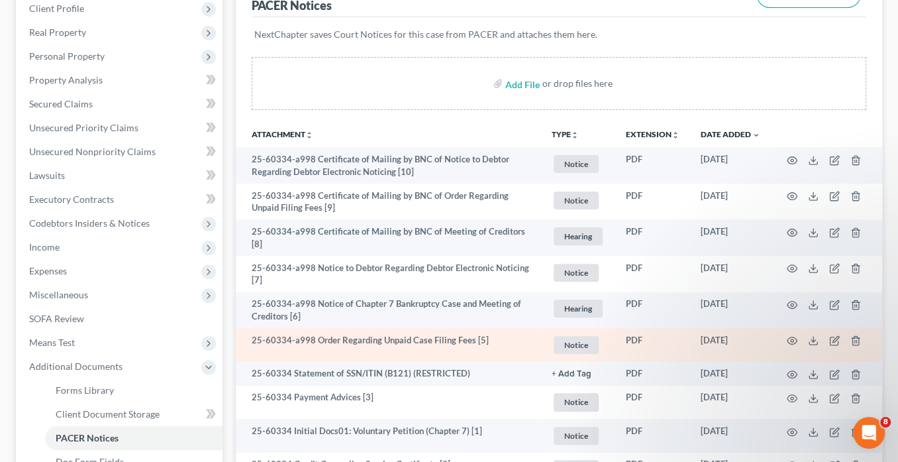
scroll to position [212, 0]
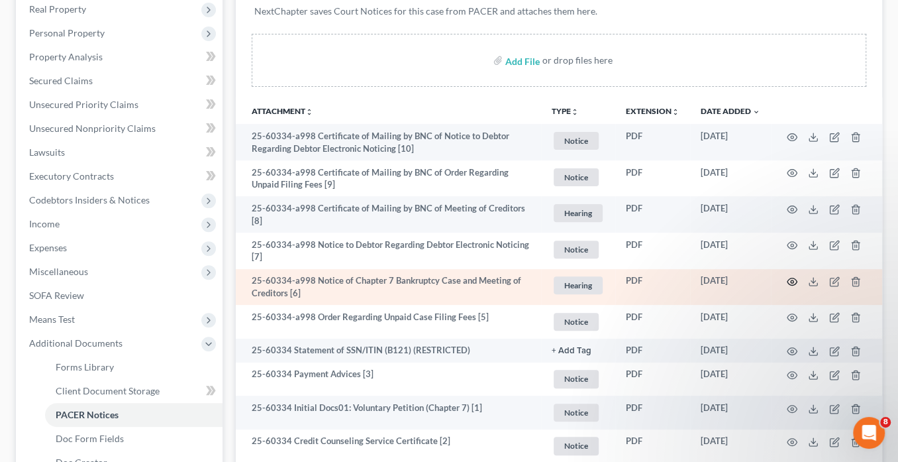
click at [790, 278] on icon "button" at bounding box center [792, 281] width 10 height 7
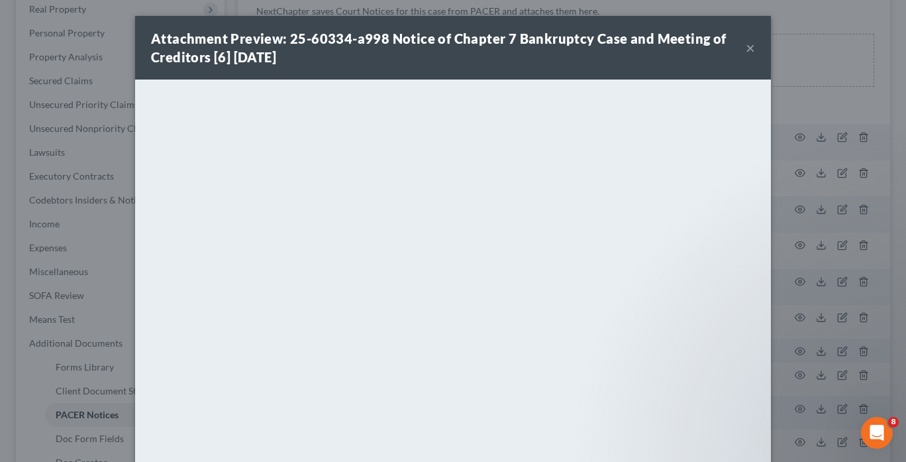
click at [748, 46] on button "×" at bounding box center [750, 48] width 9 height 16
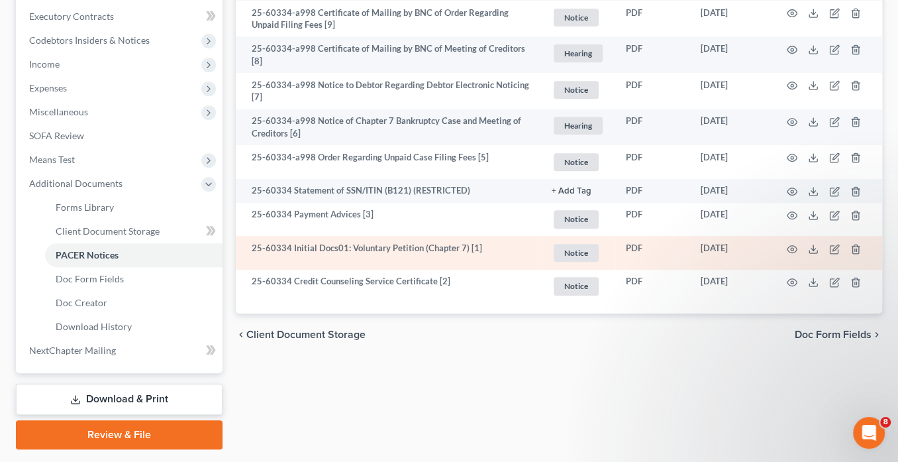
scroll to position [407, 0]
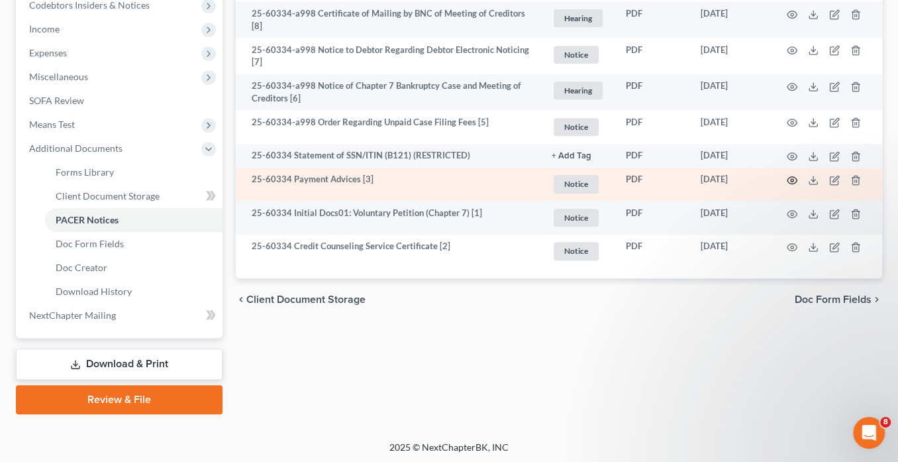
click at [792, 175] on icon "button" at bounding box center [792, 180] width 11 height 11
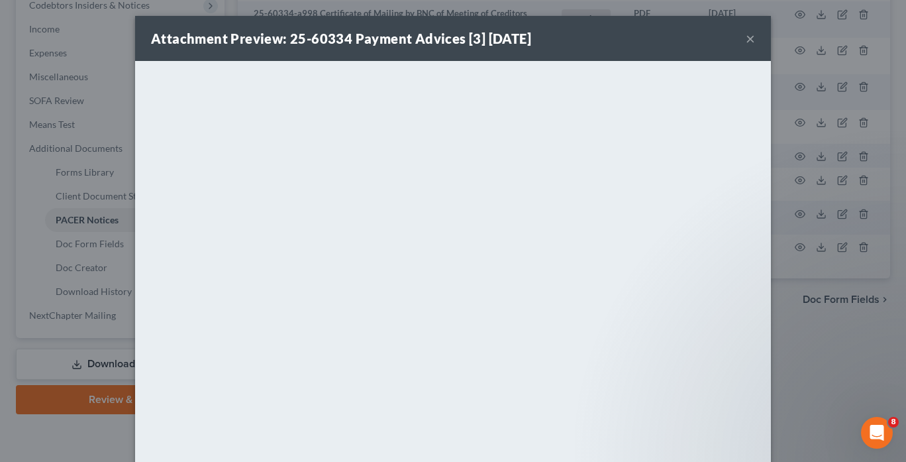
drag, startPoint x: 744, startPoint y: 39, endPoint x: 722, endPoint y: 27, distance: 24.9
click at [746, 38] on button "×" at bounding box center [750, 38] width 9 height 16
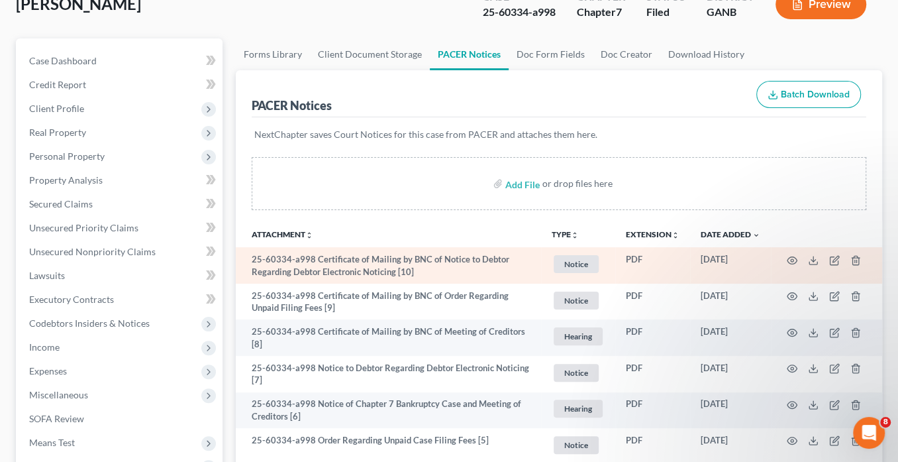
scroll to position [0, 0]
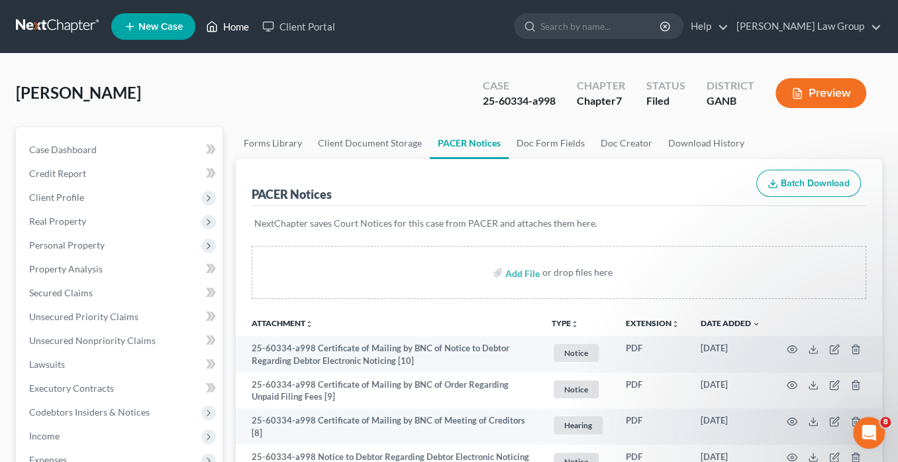
drag, startPoint x: 235, startPoint y: 25, endPoint x: 383, endPoint y: 74, distance: 155.6
click at [235, 25] on link "Home" at bounding box center [227, 27] width 56 height 24
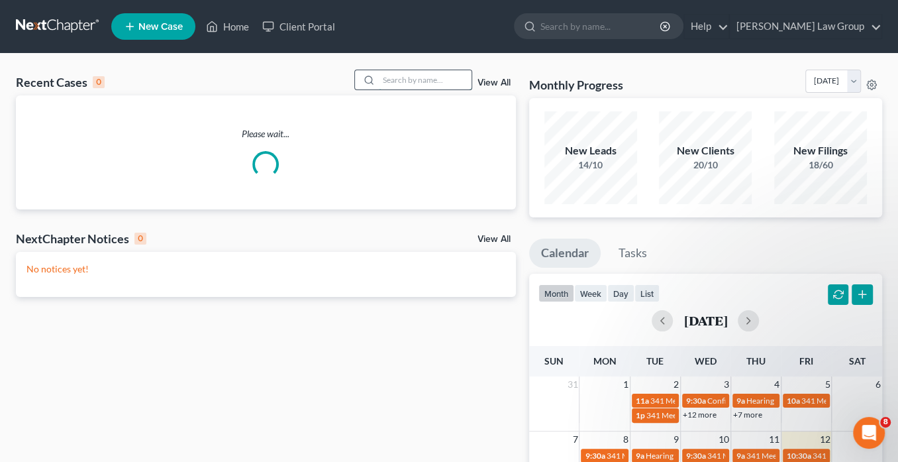
click at [383, 80] on input "search" at bounding box center [425, 79] width 93 height 19
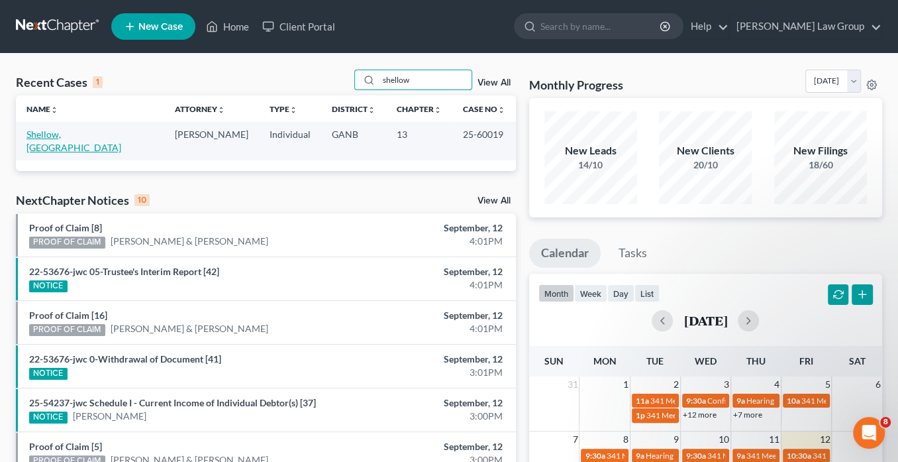
type input "shellow"
click at [74, 133] on link "Shellow, [GEOGRAPHIC_DATA]" at bounding box center [73, 140] width 95 height 25
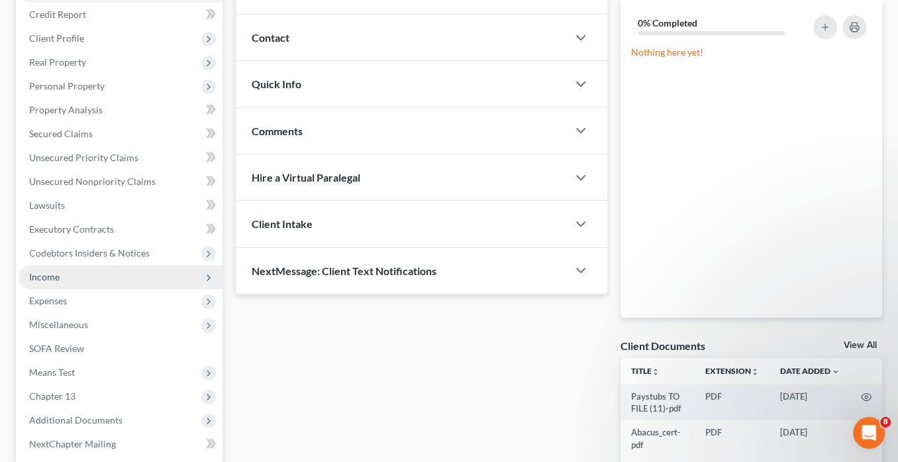
scroll to position [265, 0]
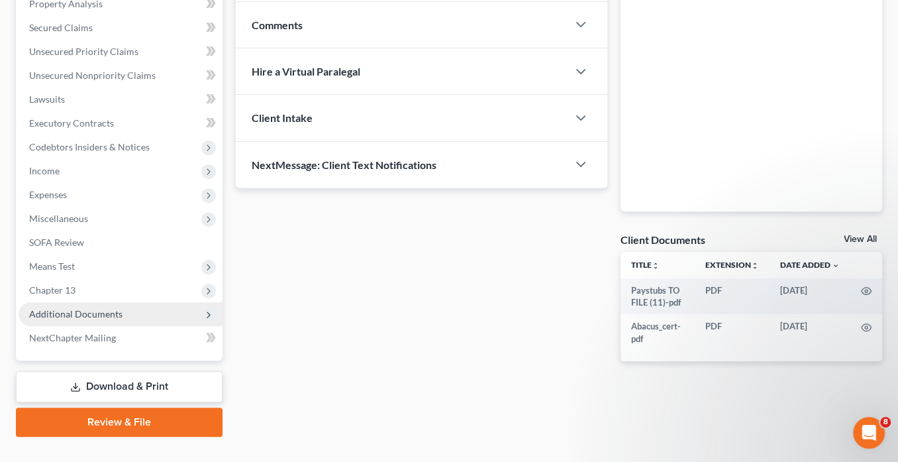
click at [114, 311] on span "Additional Documents" at bounding box center [75, 313] width 93 height 11
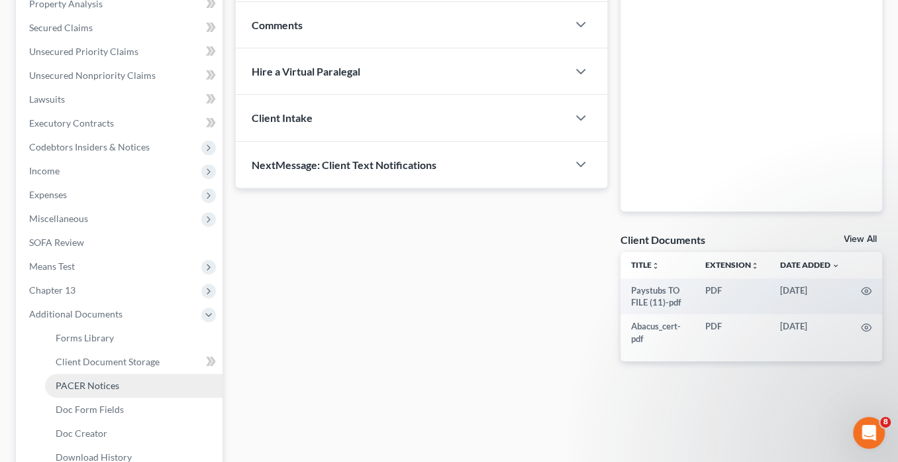
click at [123, 388] on link "PACER Notices" at bounding box center [133, 385] width 177 height 24
